Goal: Task Accomplishment & Management: Manage account settings

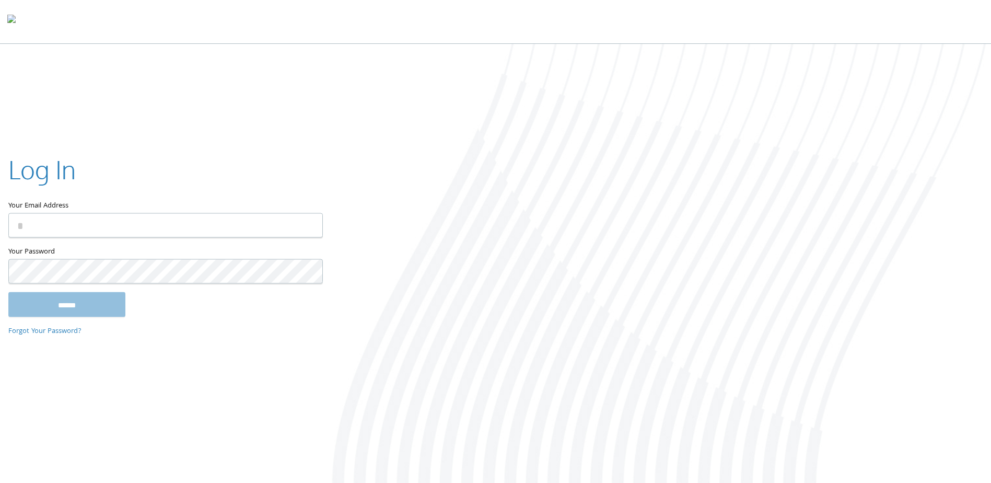
type input "**********"
click at [88, 298] on input "******" at bounding box center [66, 304] width 117 height 25
